Goal: Find specific page/section: Find specific page/section

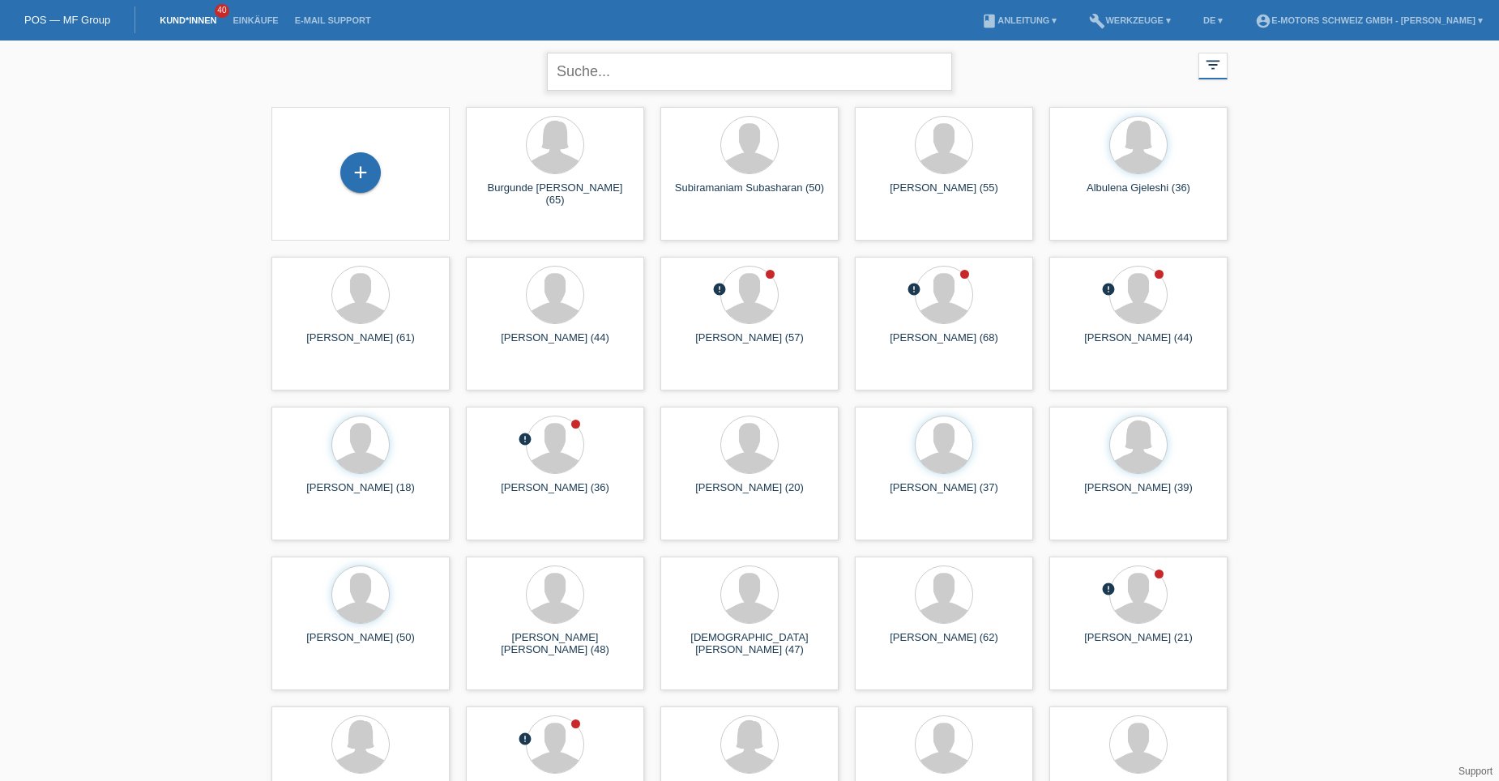
click at [652, 75] on input "text" at bounding box center [749, 72] width 405 height 38
type input "behar"
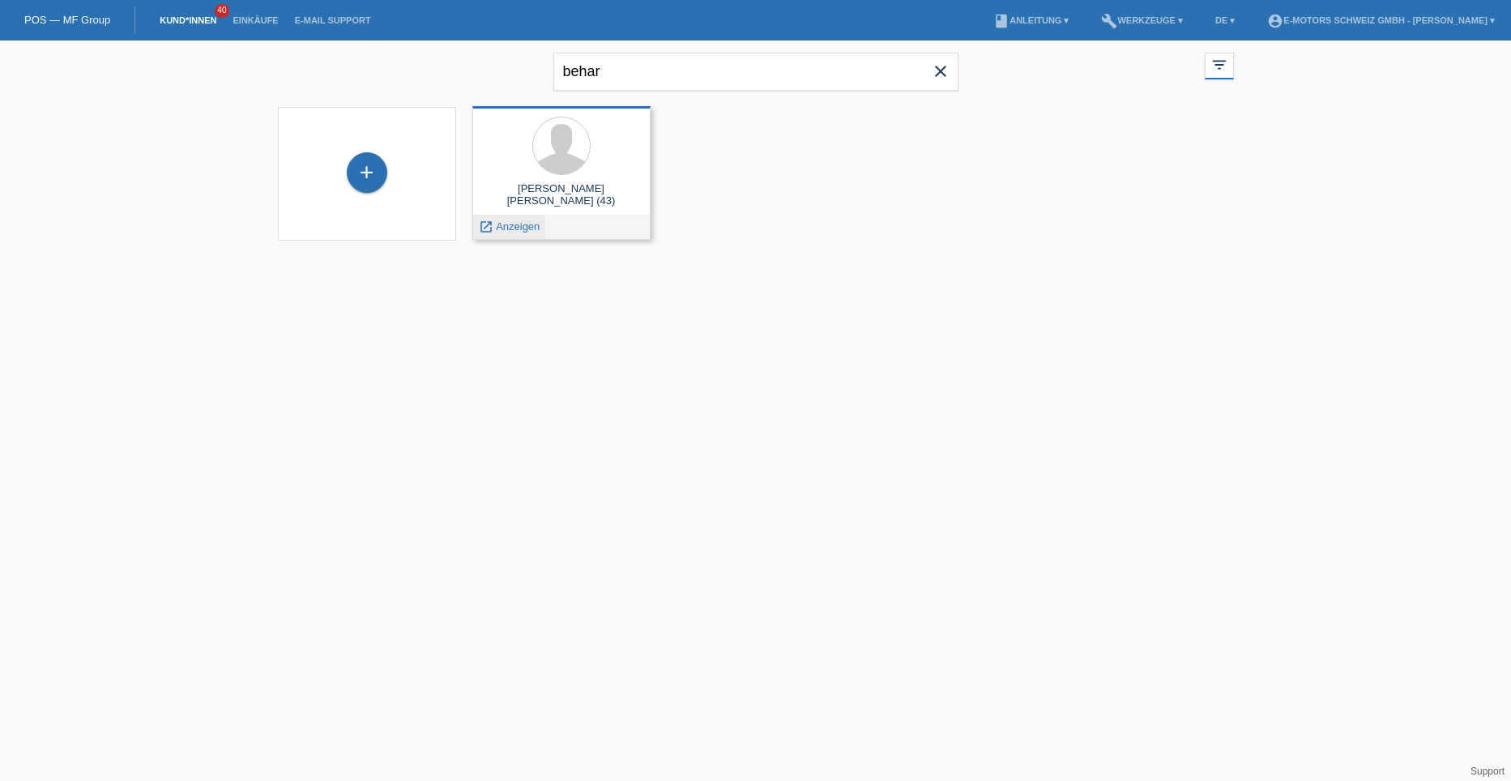
click at [517, 225] on span "Anzeigen" at bounding box center [518, 226] width 44 height 12
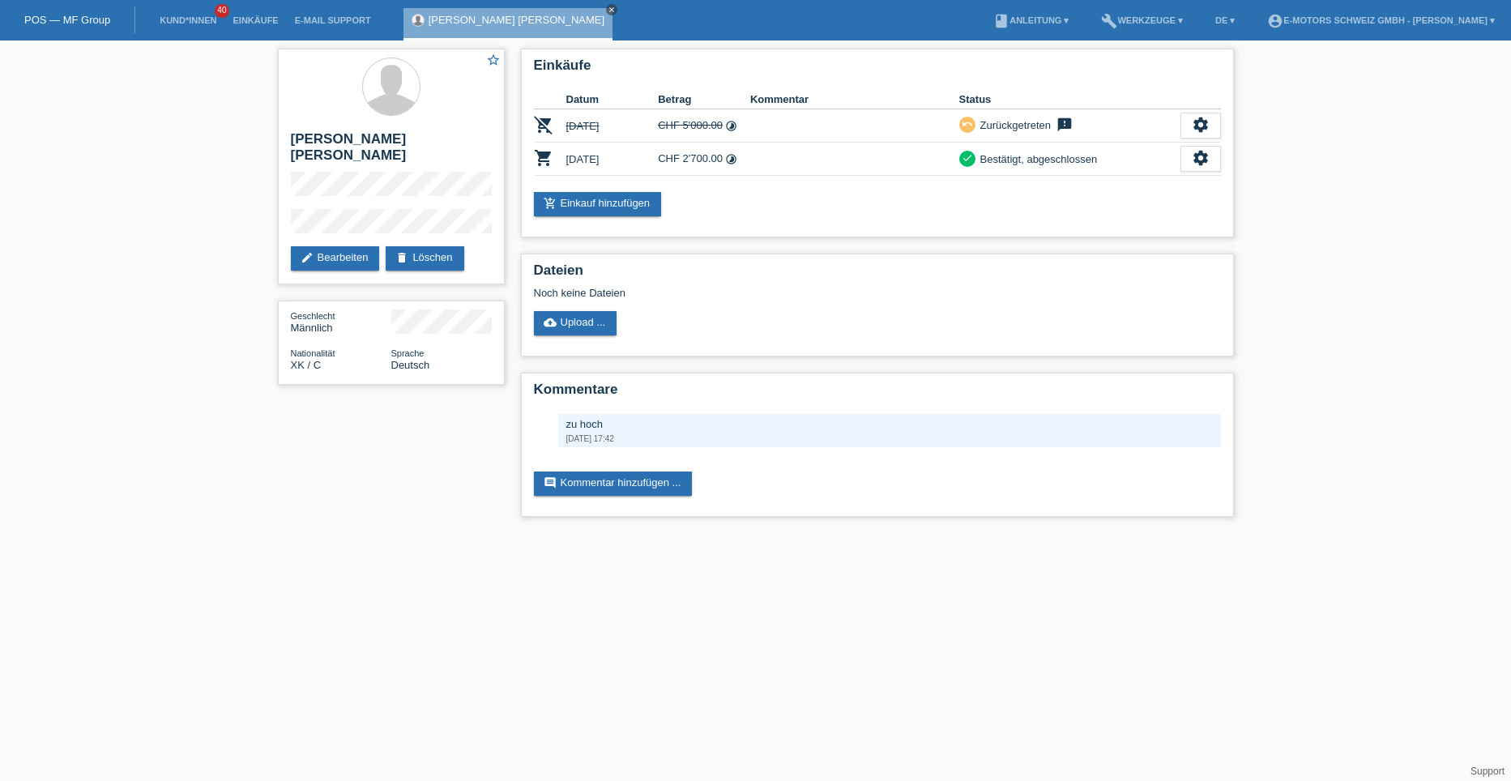
click at [608, 6] on icon "close" at bounding box center [612, 10] width 8 height 8
click at [176, 23] on link "Kund*innen" at bounding box center [188, 20] width 73 height 10
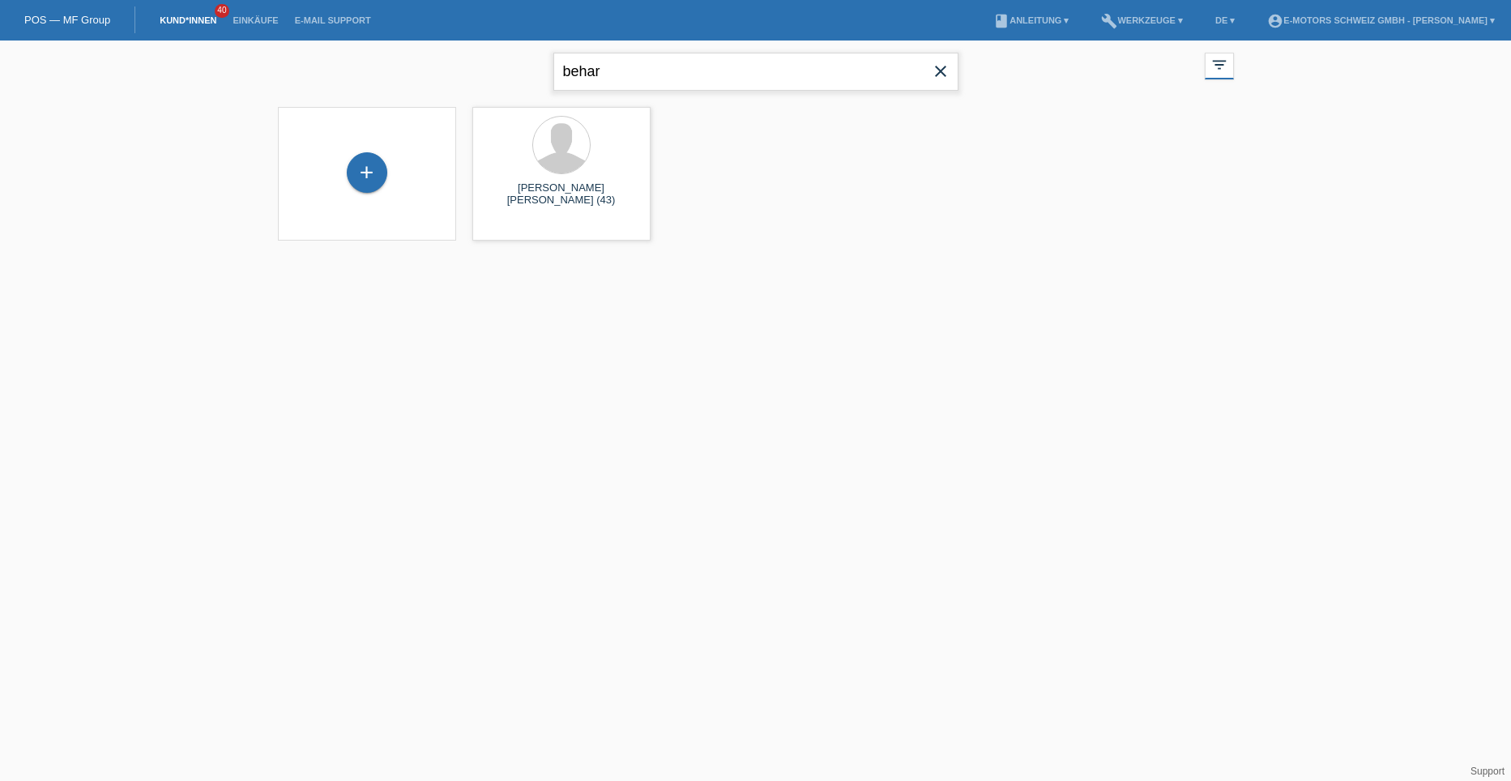
click at [639, 66] on input "behar" at bounding box center [755, 72] width 405 height 38
type input "b"
type input "erika"
click at [568, 164] on div at bounding box center [561, 145] width 57 height 57
click at [528, 222] on span "Anzeigen" at bounding box center [518, 226] width 44 height 12
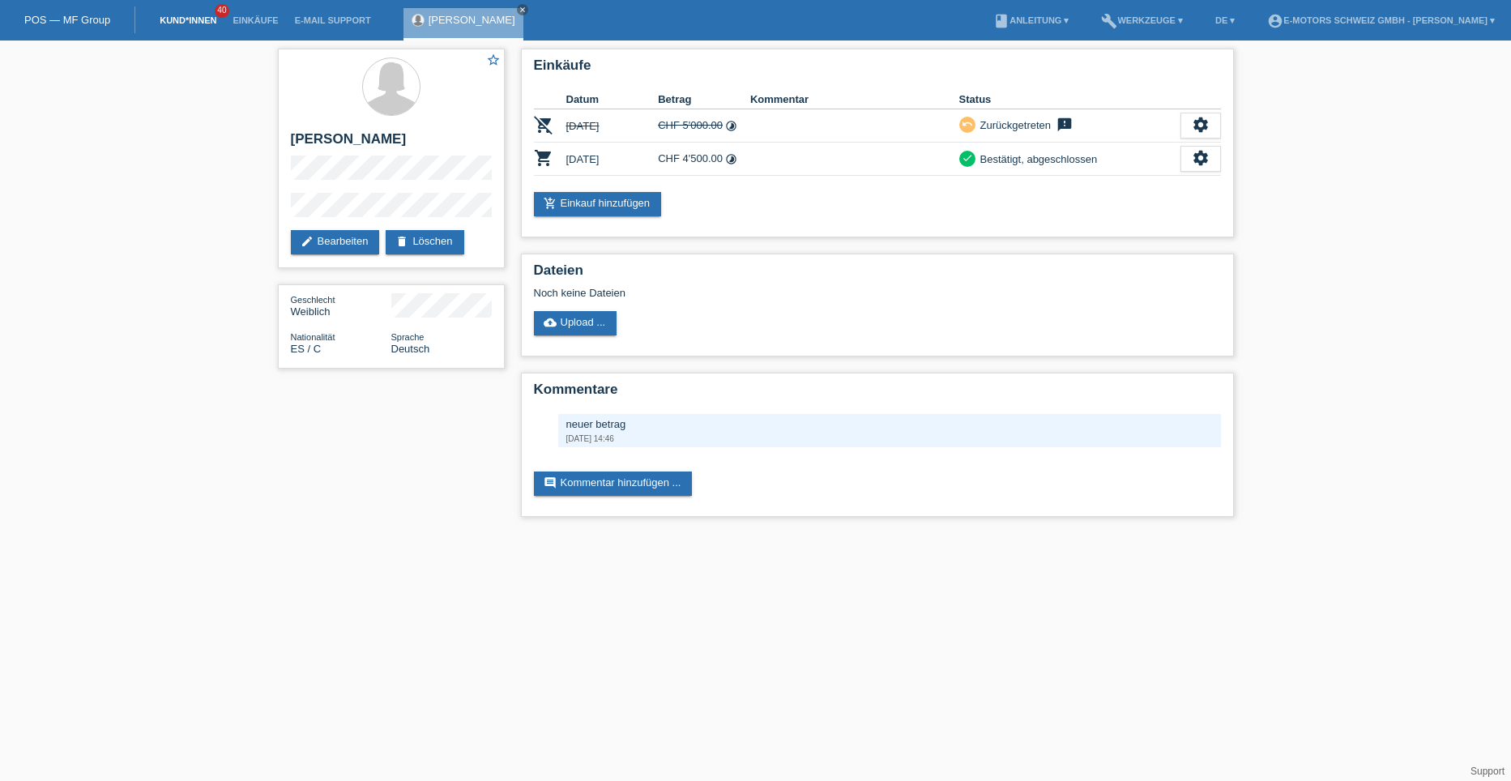
click at [177, 22] on link "Kund*innen" at bounding box center [188, 20] width 73 height 10
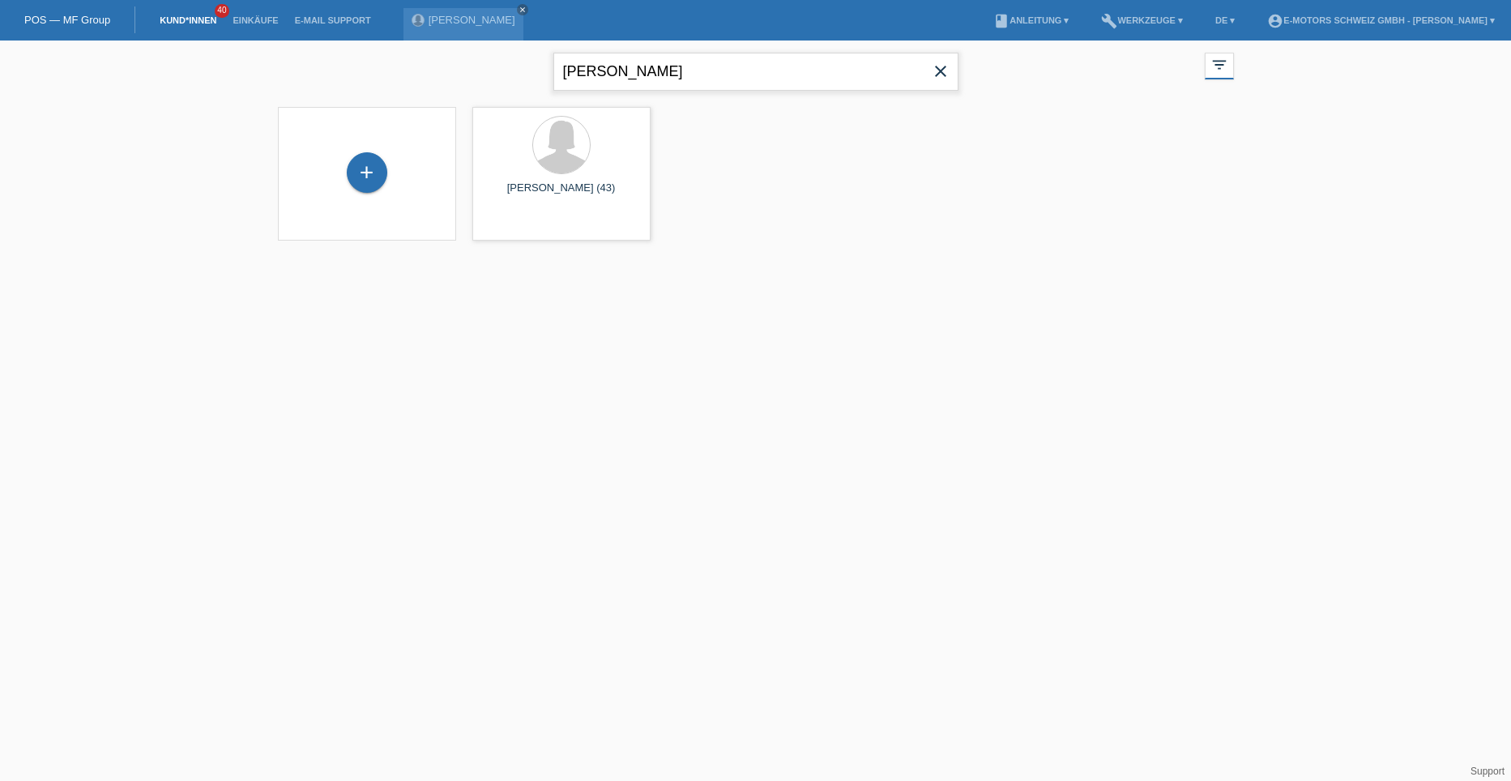
click at [606, 75] on input "erika" at bounding box center [755, 72] width 405 height 38
type input "e"
type input "iris"
click at [578, 152] on div at bounding box center [561, 145] width 57 height 57
click at [519, 227] on span "Anzeigen" at bounding box center [518, 226] width 44 height 12
